Goal: Task Accomplishment & Management: Use online tool/utility

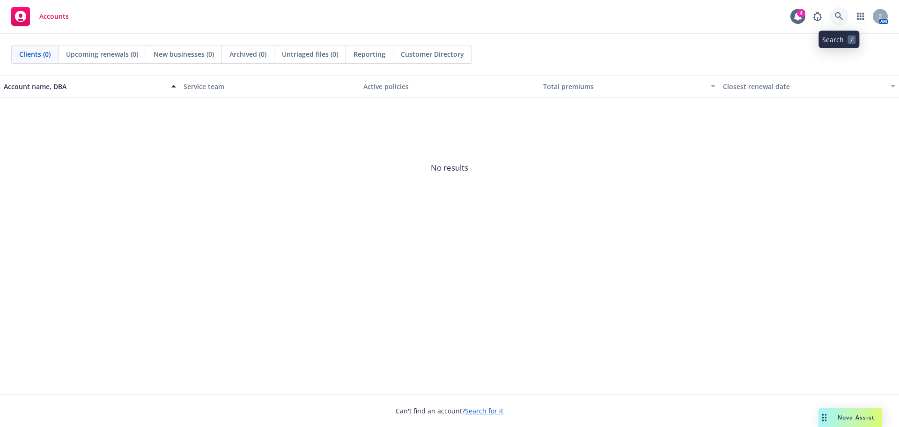
drag, startPoint x: 838, startPoint y: 23, endPoint x: 836, endPoint y: 29, distance: 6.1
click at [838, 23] on link at bounding box center [839, 16] width 19 height 19
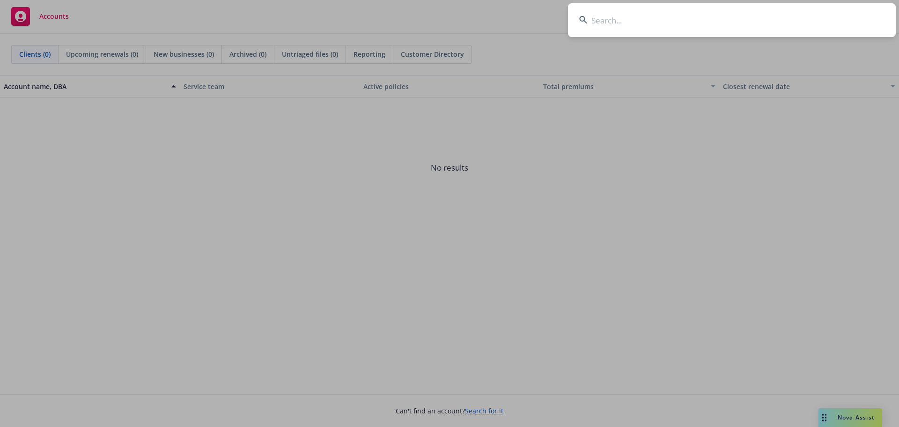
click at [614, 21] on input at bounding box center [732, 20] width 328 height 34
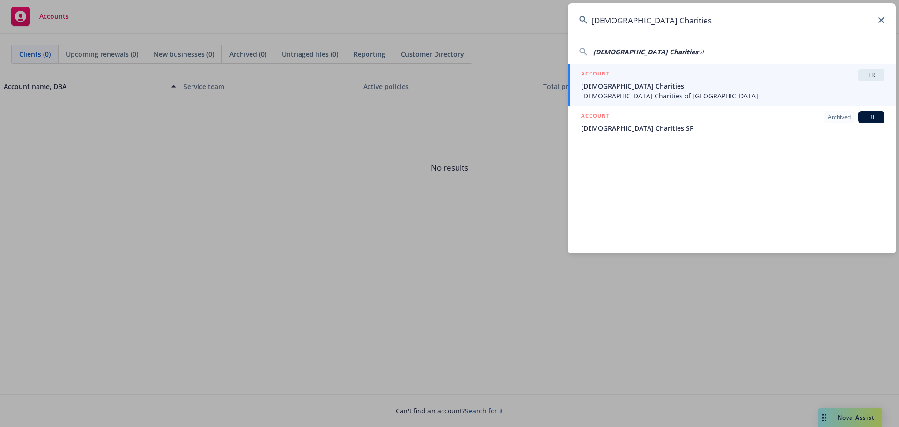
type input "[DEMOGRAPHIC_DATA] Charities"
click at [640, 74] on div "ACCOUNT TR" at bounding box center [733, 75] width 304 height 12
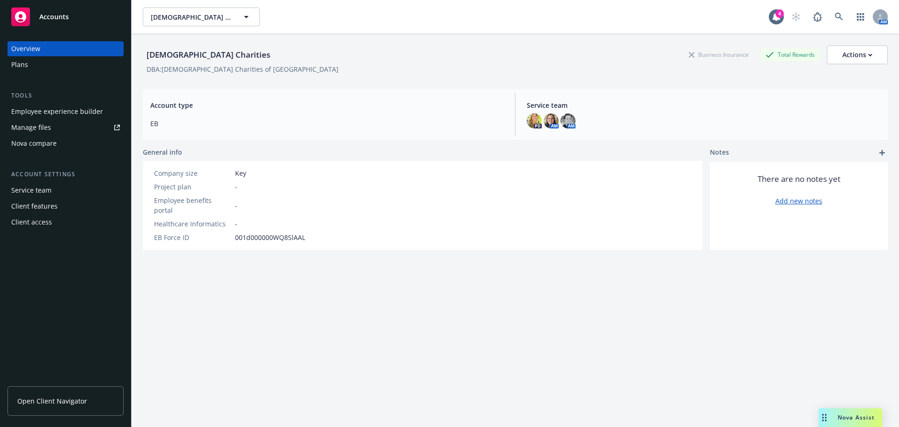
click at [24, 143] on div "Nova compare" at bounding box center [33, 143] width 45 height 15
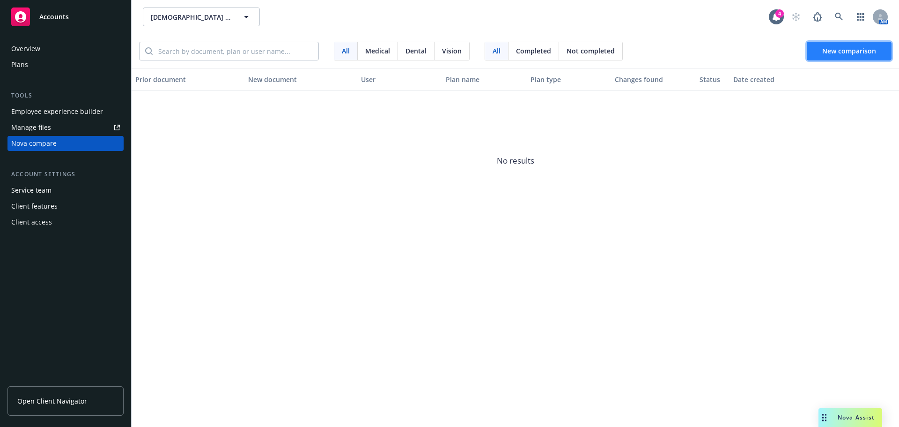
click at [858, 56] on button "New comparison" at bounding box center [849, 51] width 85 height 19
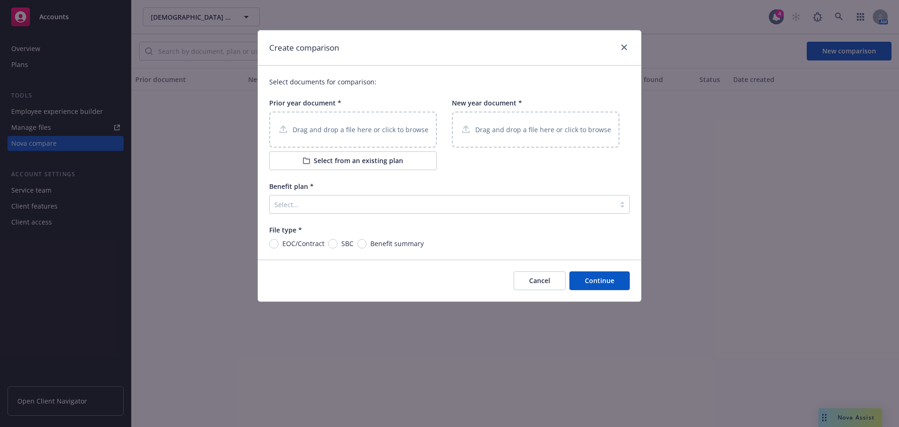
click at [319, 123] on div "Drag and drop a file here or click to browse" at bounding box center [353, 129] width 168 height 36
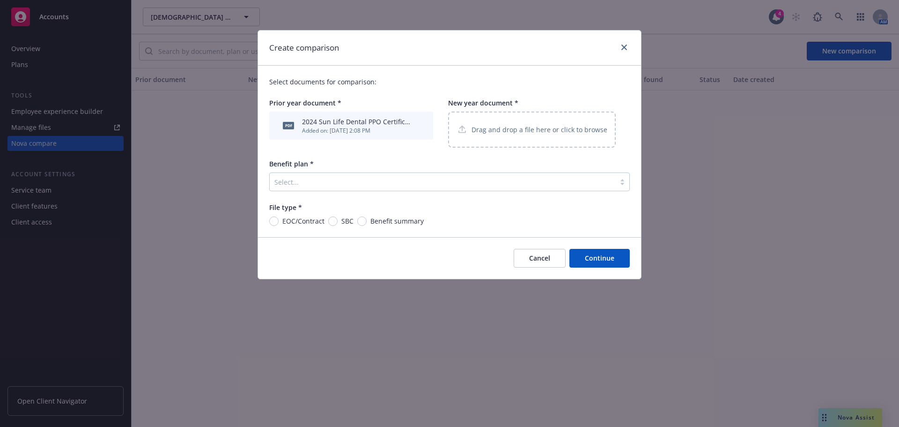
click at [509, 130] on p "Drag and drop a file here or click to browse" at bounding box center [540, 130] width 136 height 10
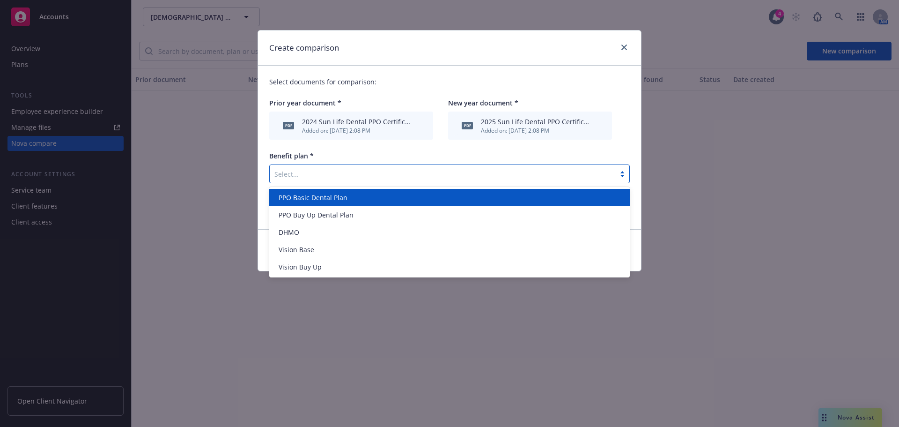
click at [309, 178] on div at bounding box center [442, 173] width 336 height 11
click at [313, 202] on span "PPO Basic Dental Plan" at bounding box center [313, 198] width 69 height 10
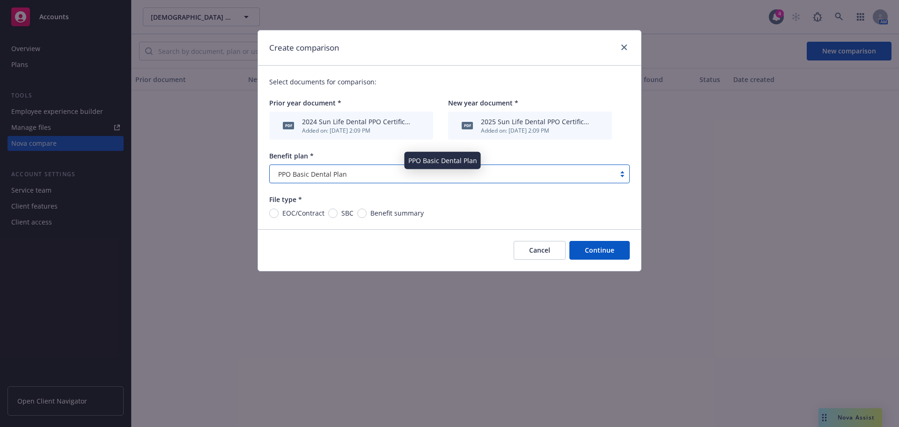
click at [365, 171] on div "PPO Basic Dental Plan" at bounding box center [442, 174] width 336 height 10
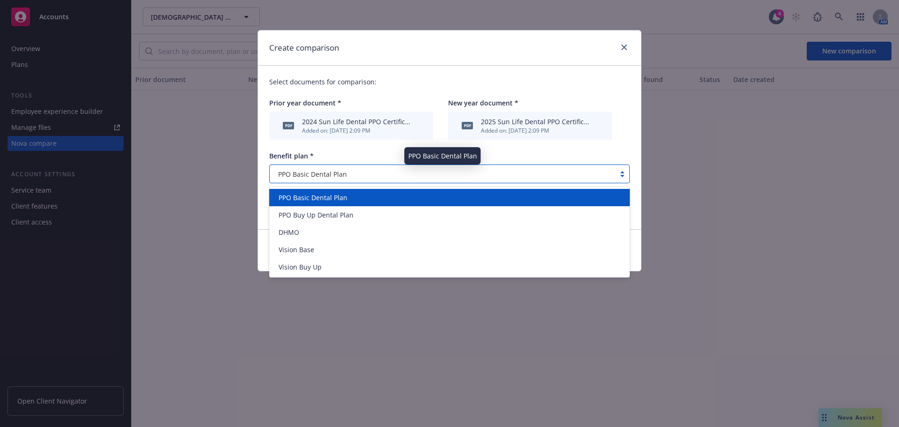
click at [365, 171] on div "PPO Basic Dental Plan" at bounding box center [442, 174] width 336 height 10
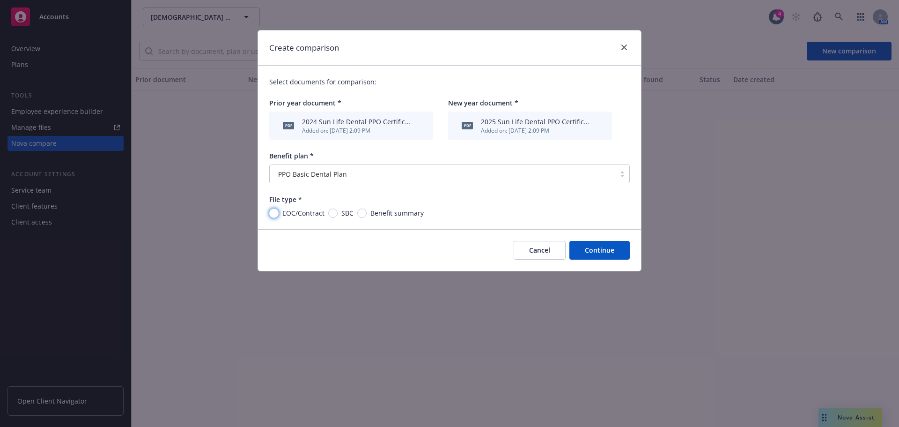
click at [275, 210] on input "EOC/Contract" at bounding box center [273, 212] width 9 height 9
radio input "true"
click at [595, 252] on button "Continue" at bounding box center [600, 250] width 60 height 19
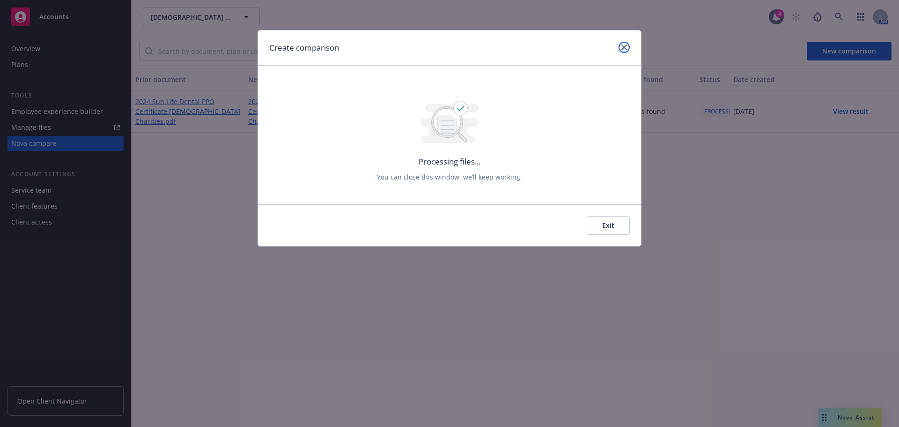
click at [625, 46] on icon "close" at bounding box center [625, 47] width 6 height 6
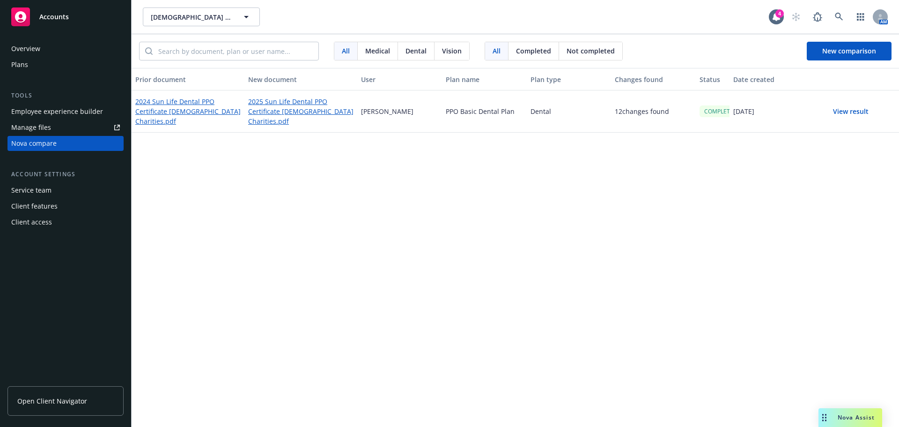
click at [851, 110] on button "View result" at bounding box center [851, 111] width 66 height 19
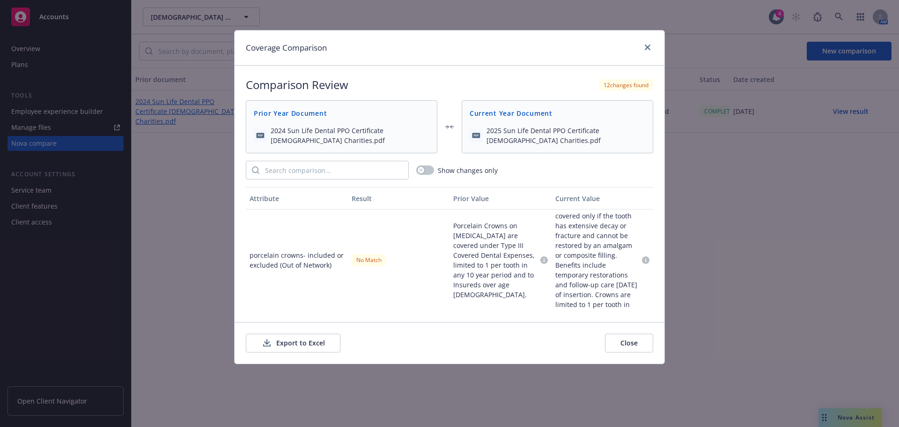
scroll to position [817, 0]
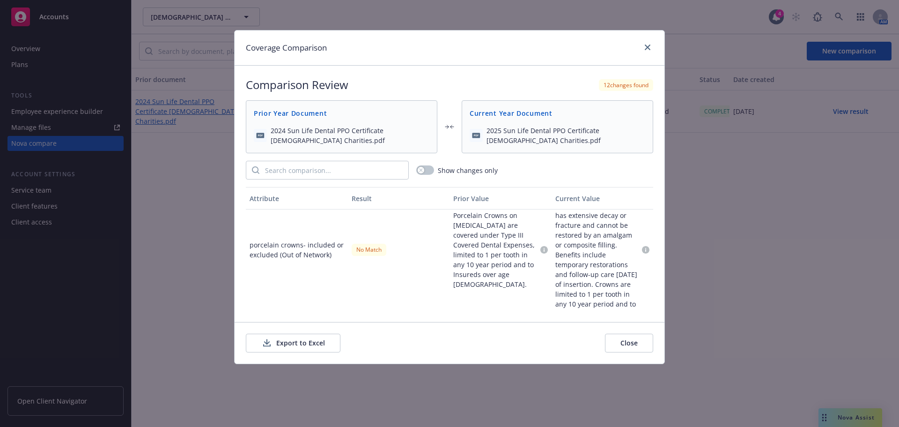
click at [290, 343] on button "Export to Excel" at bounding box center [293, 343] width 95 height 19
click at [649, 45] on icon "close" at bounding box center [648, 47] width 6 height 6
